Goal: Navigation & Orientation: Find specific page/section

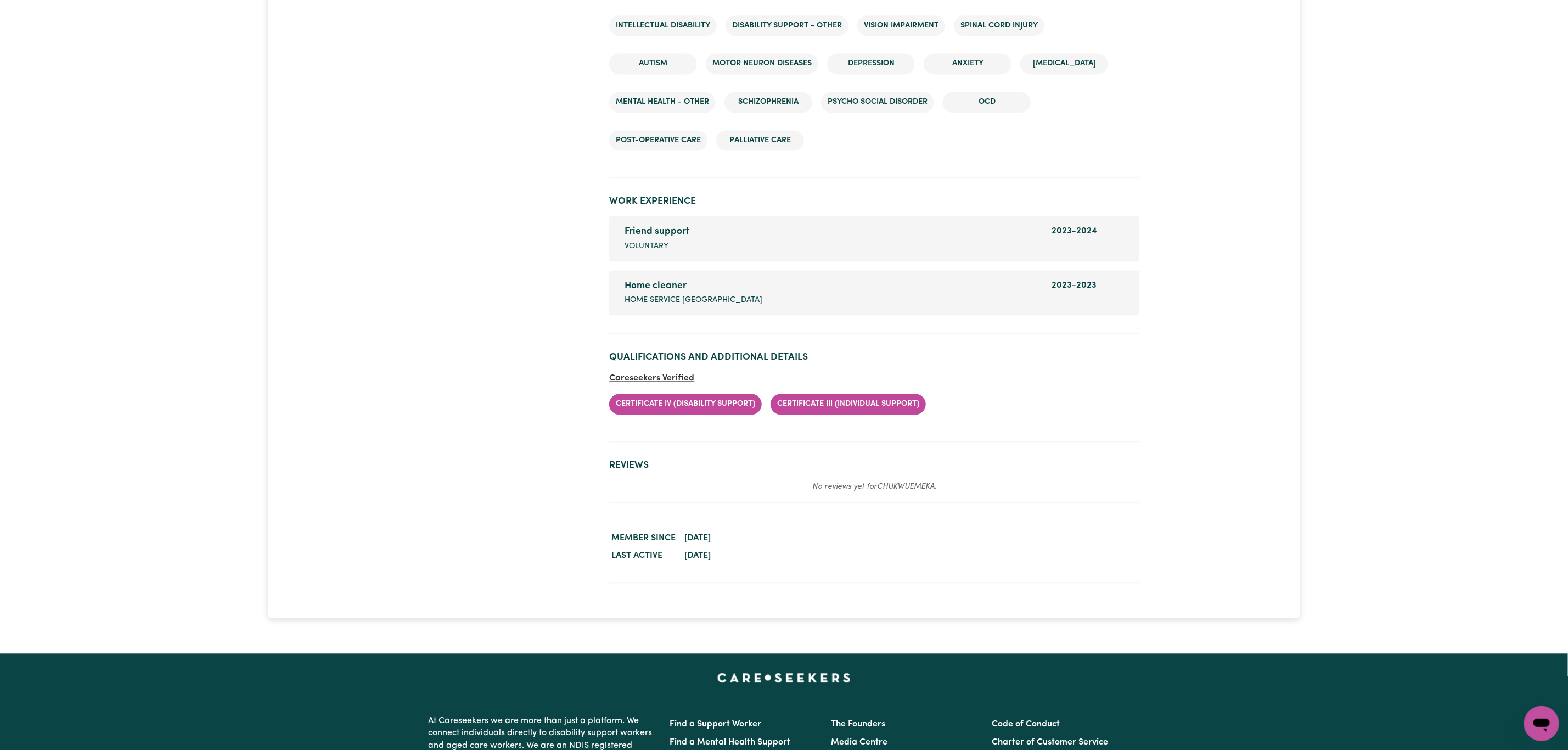
scroll to position [1565, 0]
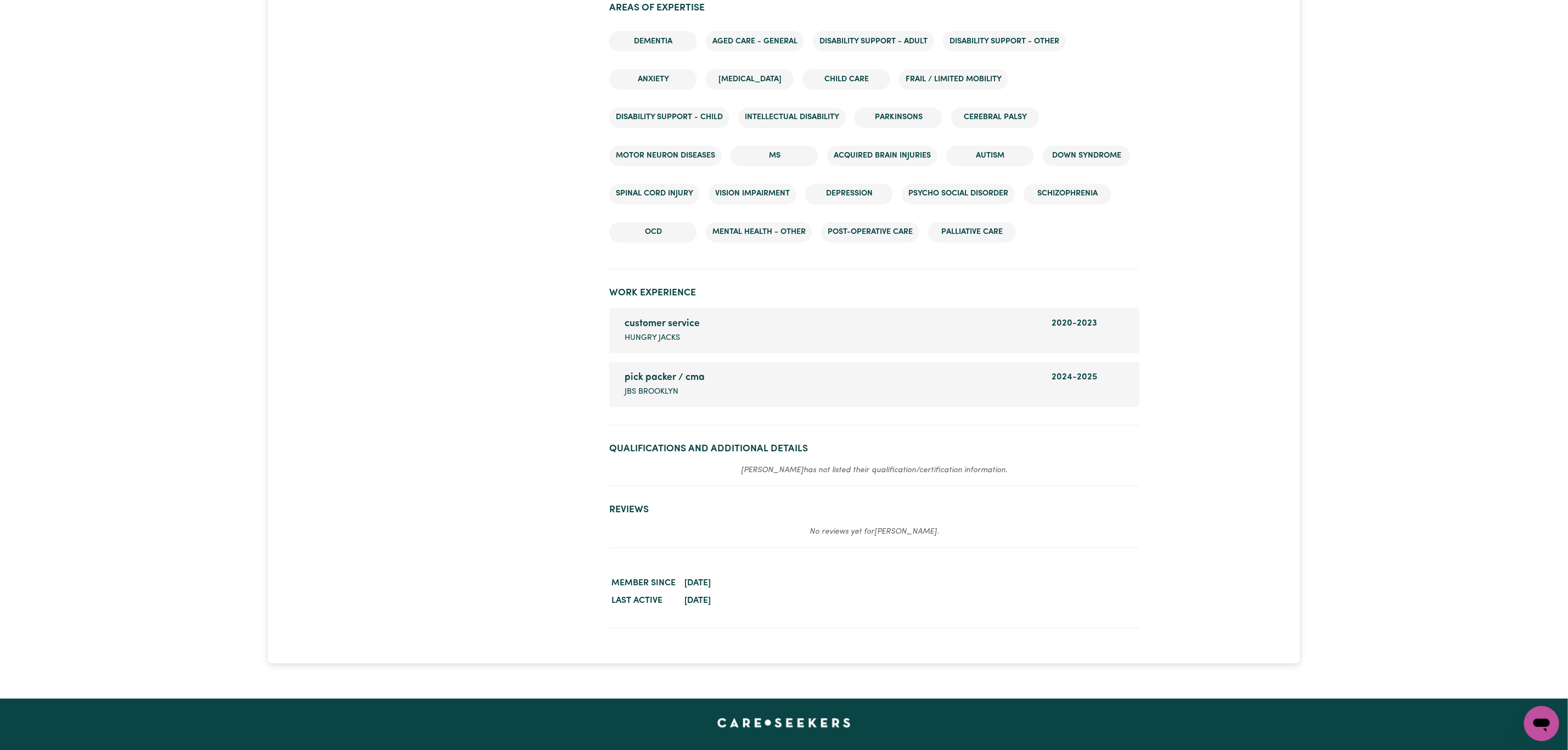
scroll to position [1482, 0]
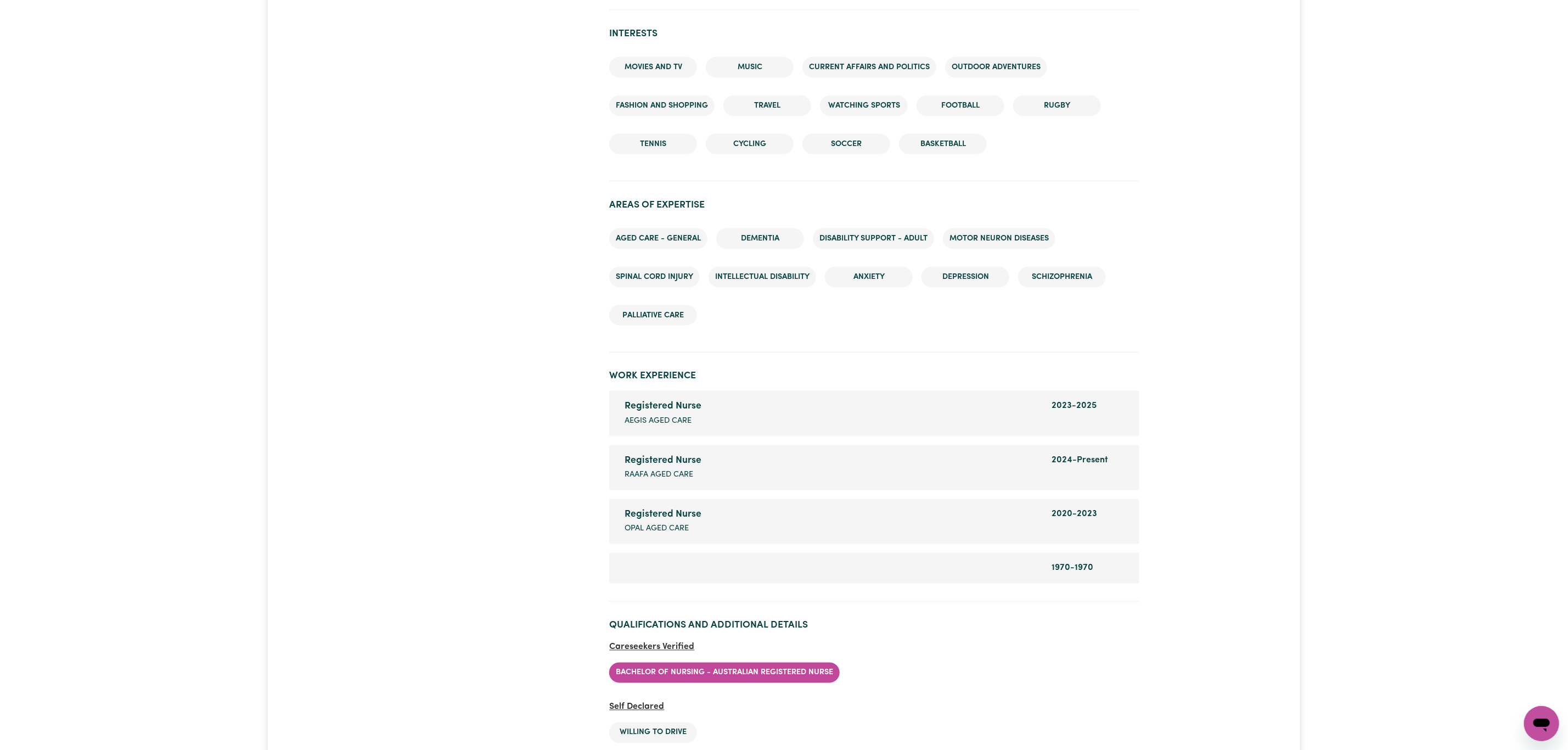
scroll to position [1235, 0]
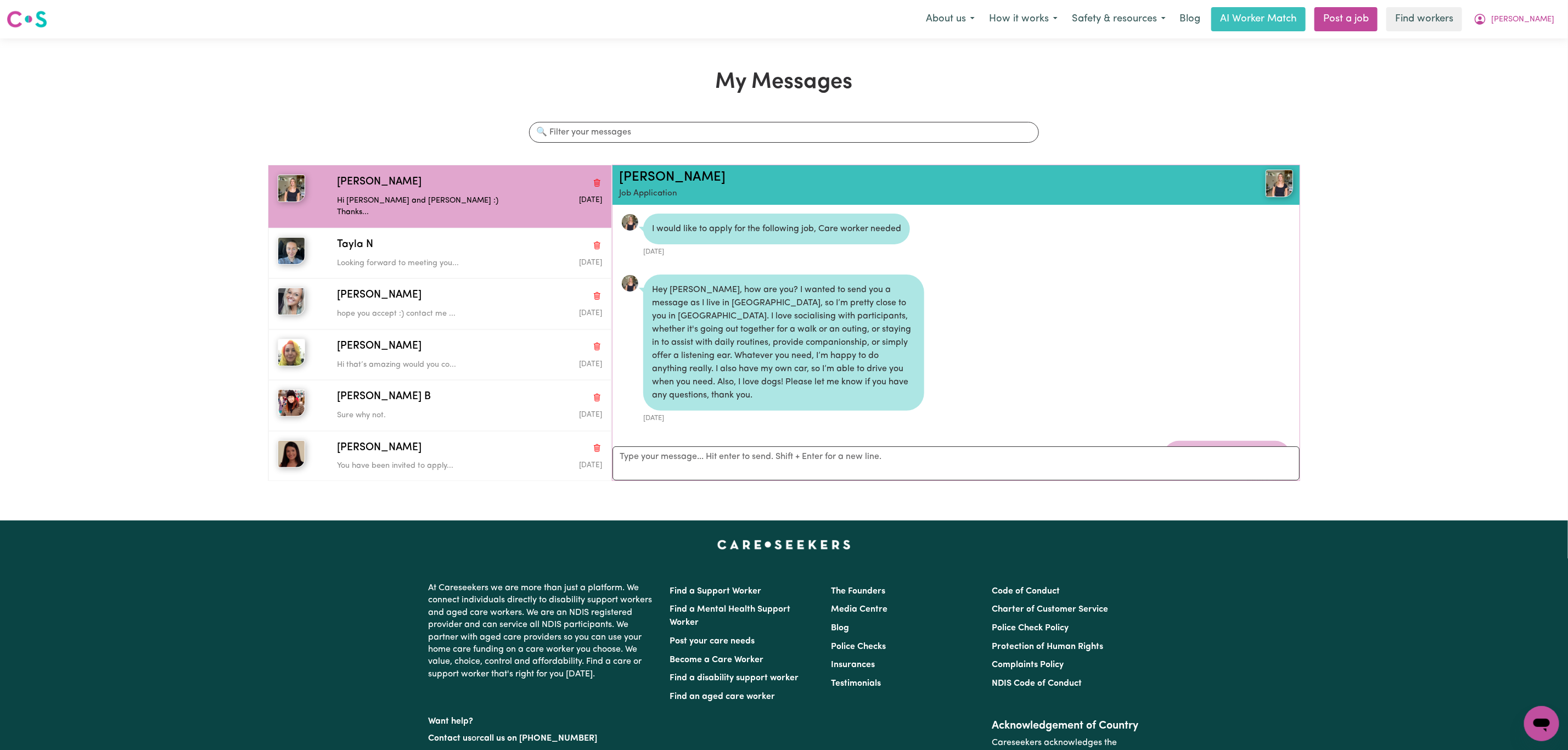
scroll to position [969, 0]
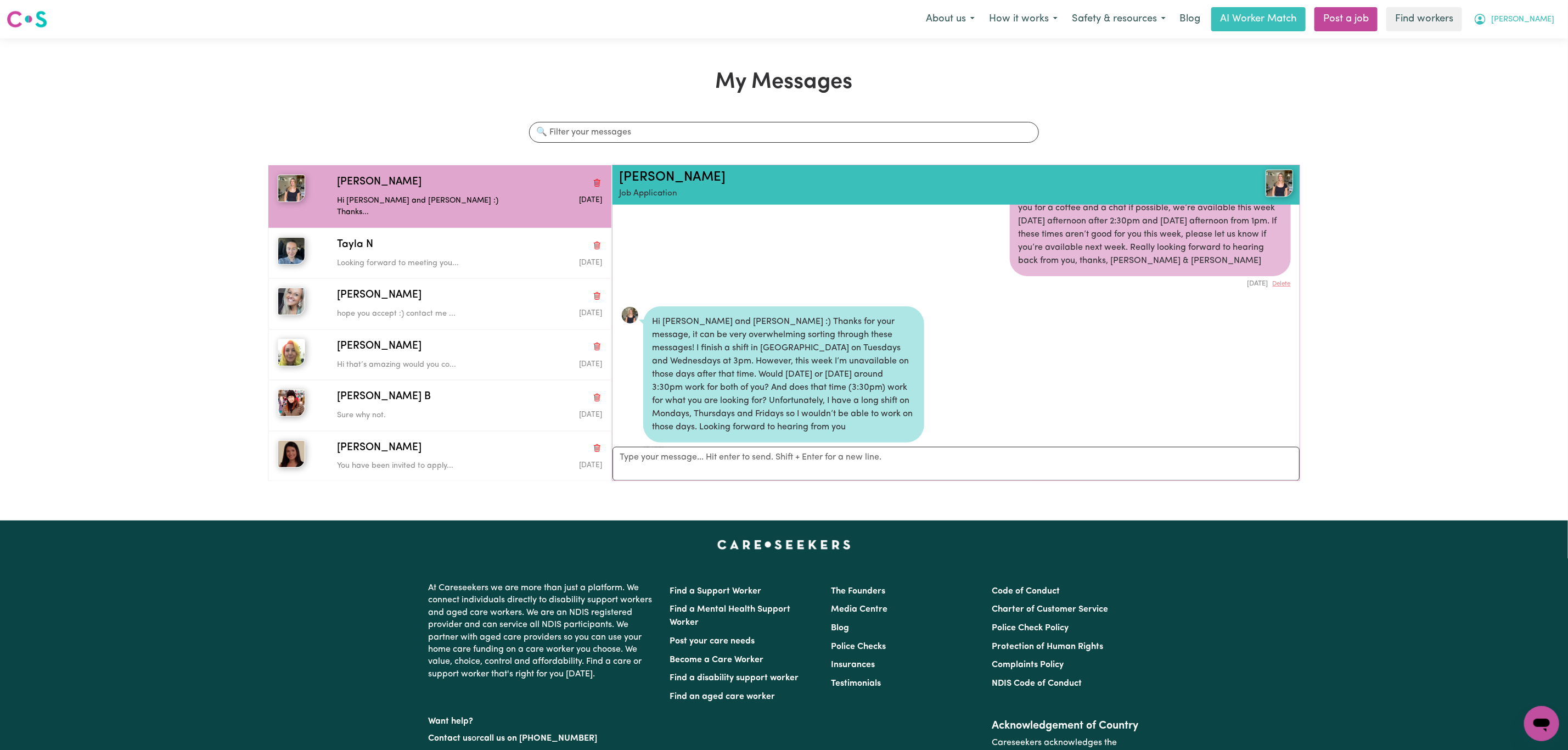
click at [1533, 22] on span "[PERSON_NAME]" at bounding box center [1523, 20] width 63 height 12
click at [1521, 64] on link "Logout" at bounding box center [1517, 63] width 86 height 21
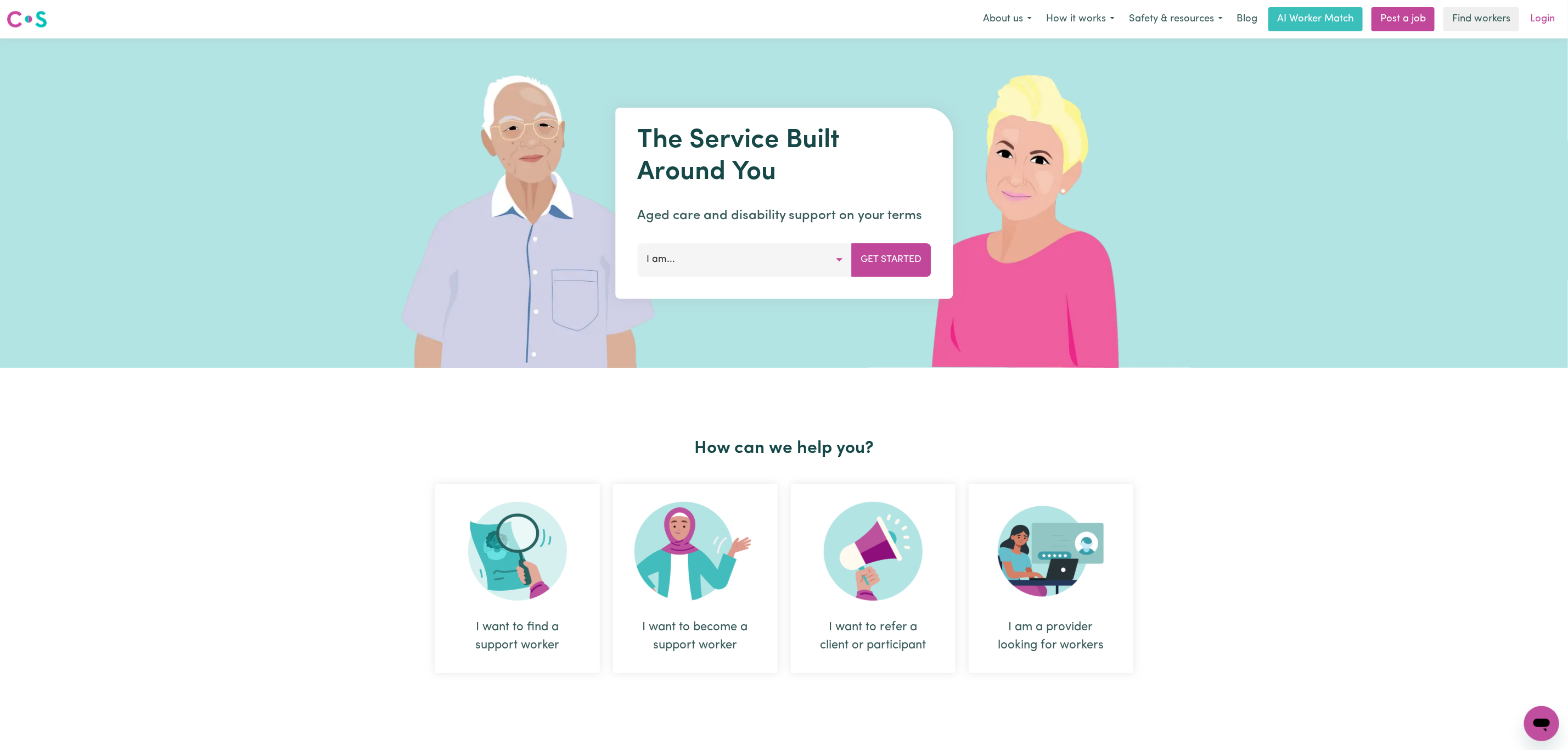
click at [1543, 19] on link "Login" at bounding box center [1542, 19] width 38 height 24
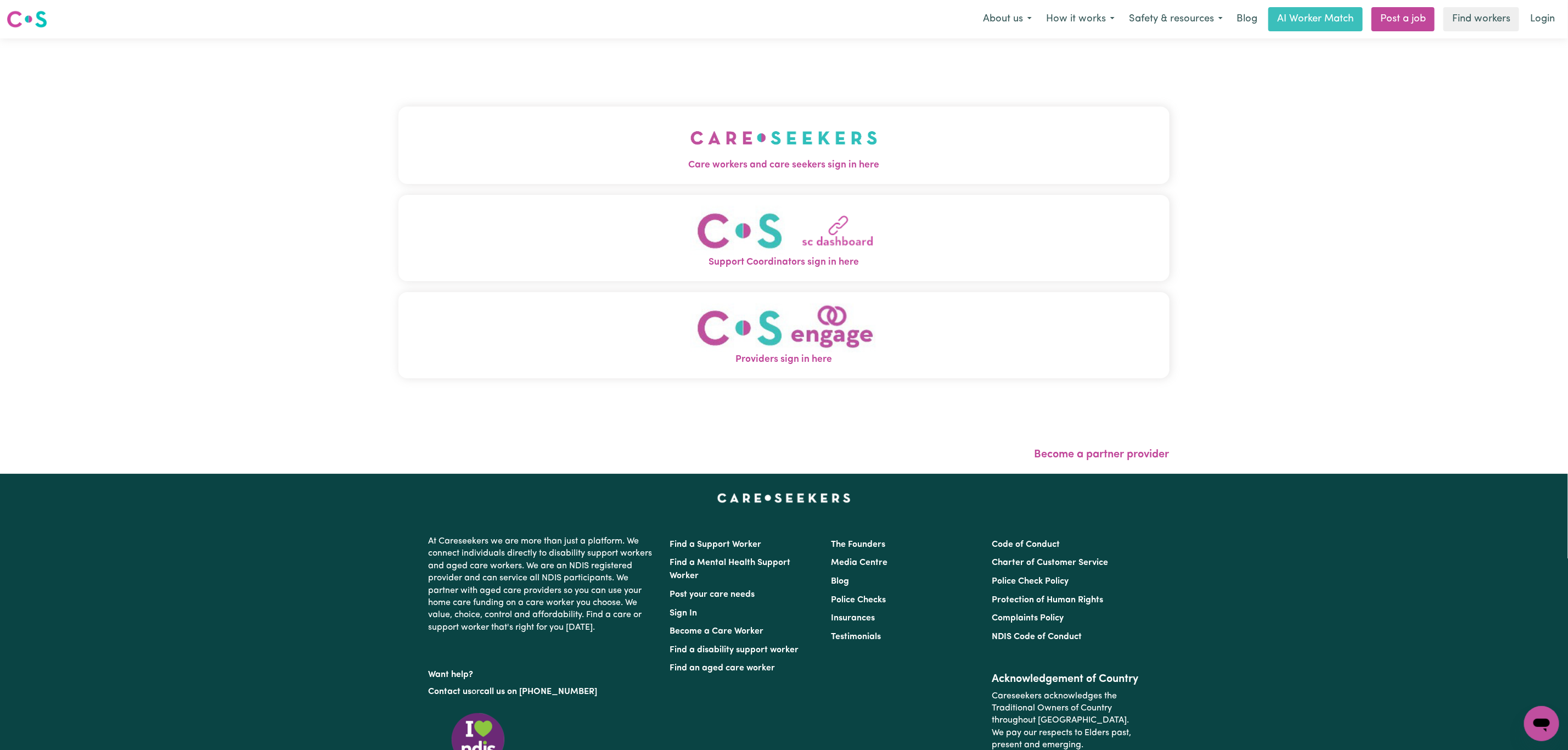
click at [572, 144] on button "Care workers and care seekers sign in here" at bounding box center [784, 145] width 771 height 77
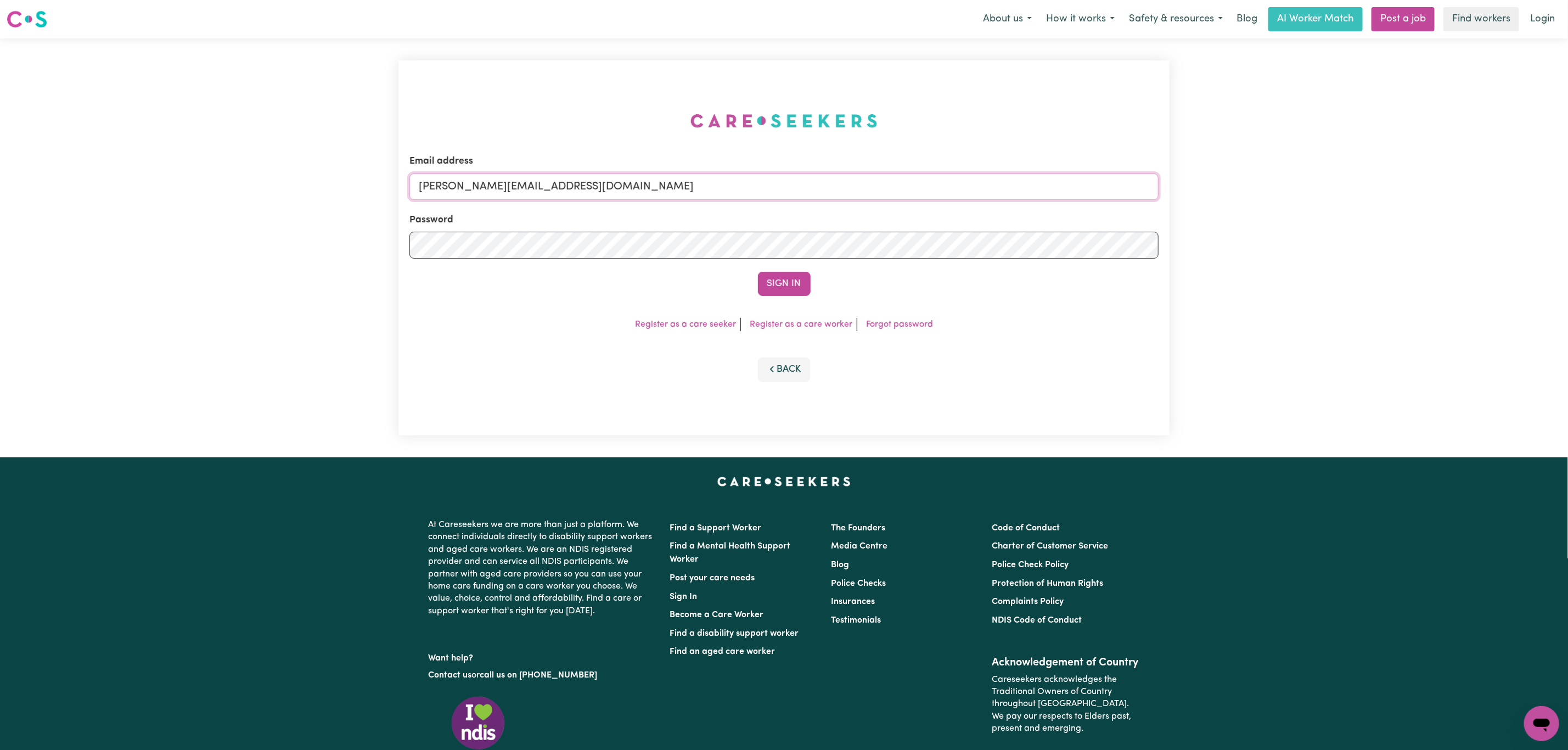
drag, startPoint x: 442, startPoint y: 180, endPoint x: 467, endPoint y: 216, distance: 43.8
click at [442, 180] on input "mikayla+engage@careseekers.com.au" at bounding box center [784, 186] width 749 height 26
drag, startPoint x: 479, startPoint y: 183, endPoint x: 810, endPoint y: 267, distance: 341.5
click at [811, 203] on form "Email address superuser~mikayla@careseekers.com.au Password Sign In" at bounding box center [784, 225] width 749 height 142
type input "superuser~stemukam@gmail.com"
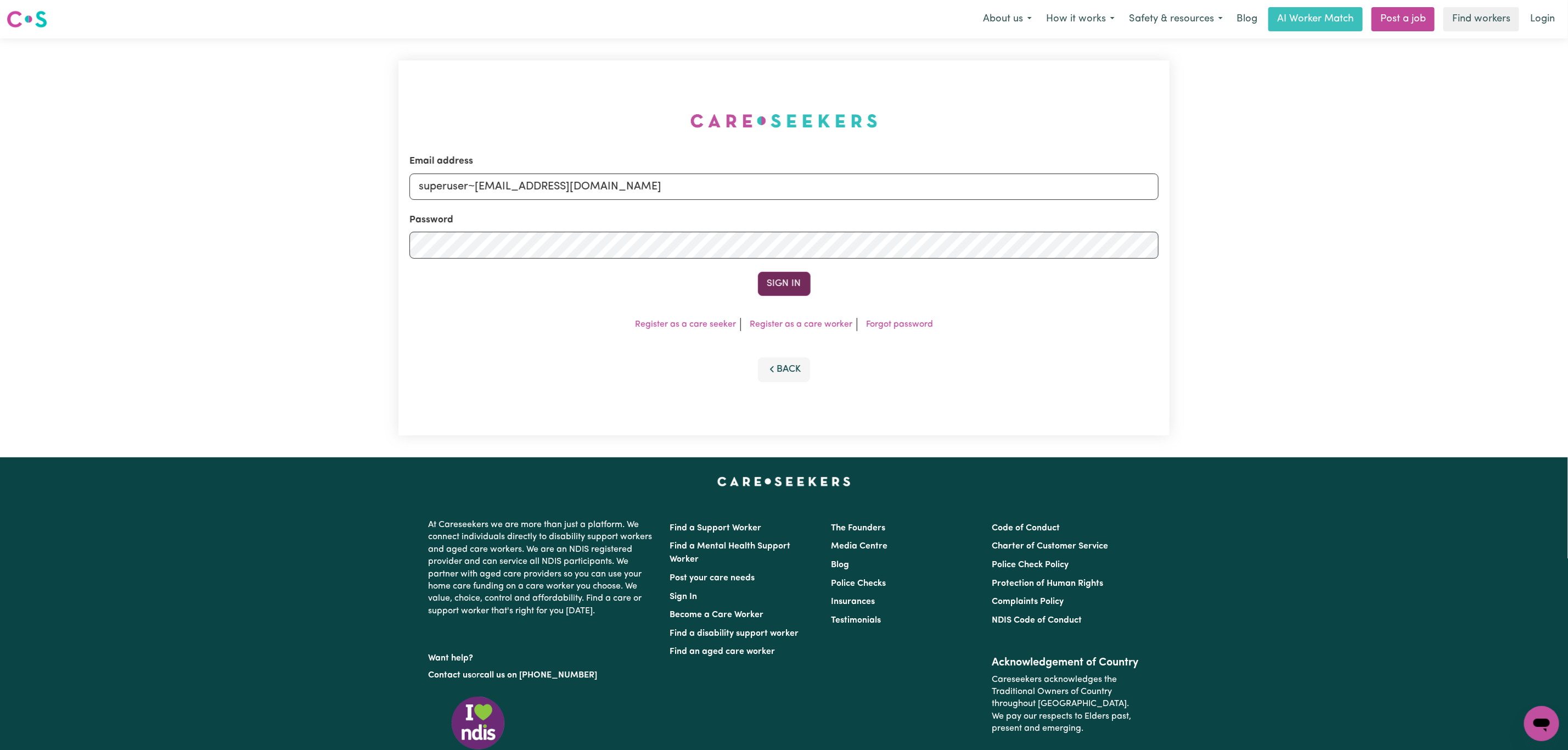
click at [794, 281] on button "Sign In" at bounding box center [784, 284] width 53 height 24
